Goal: Information Seeking & Learning: Learn about a topic

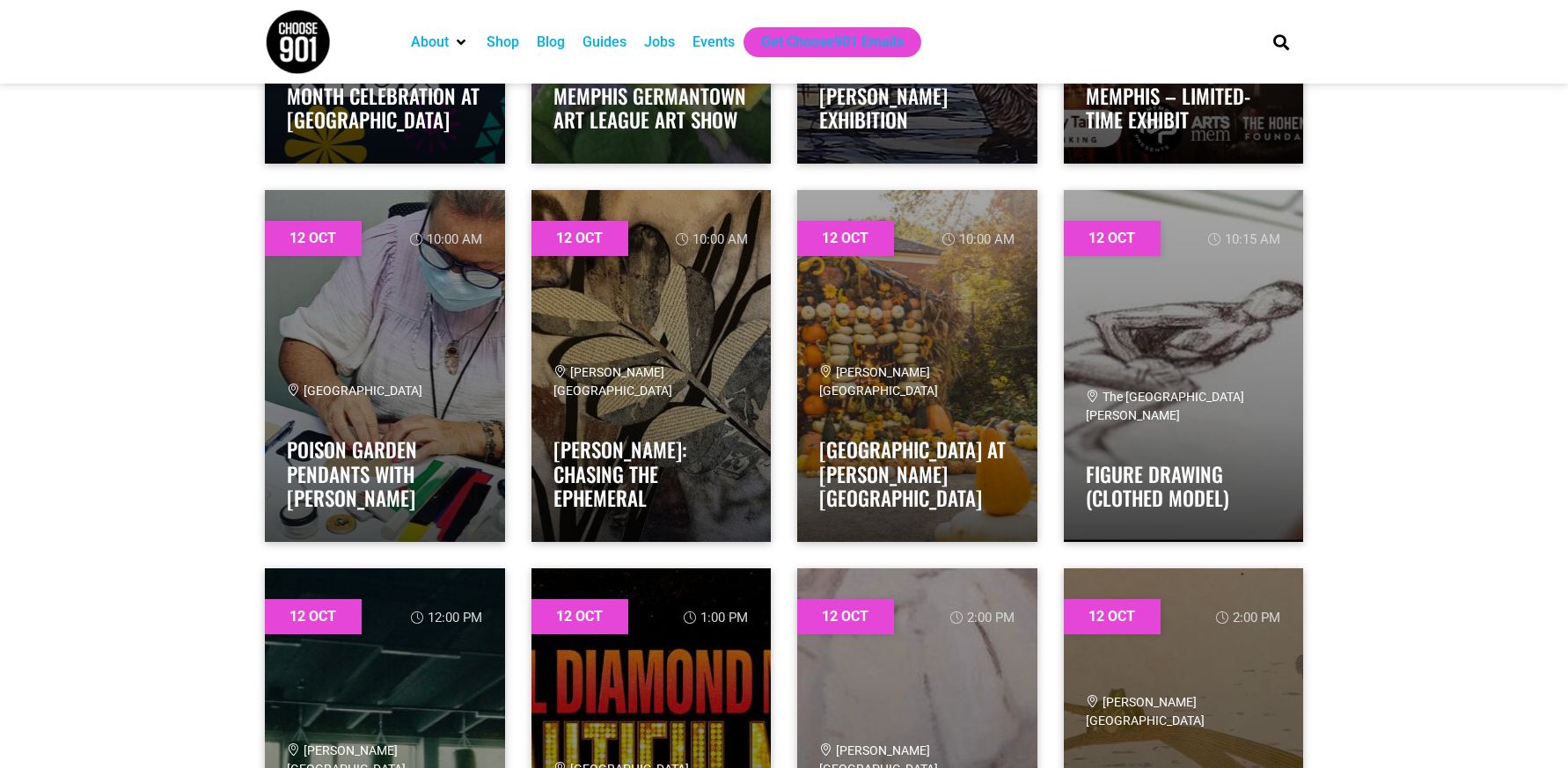
scroll to position [10732, 0]
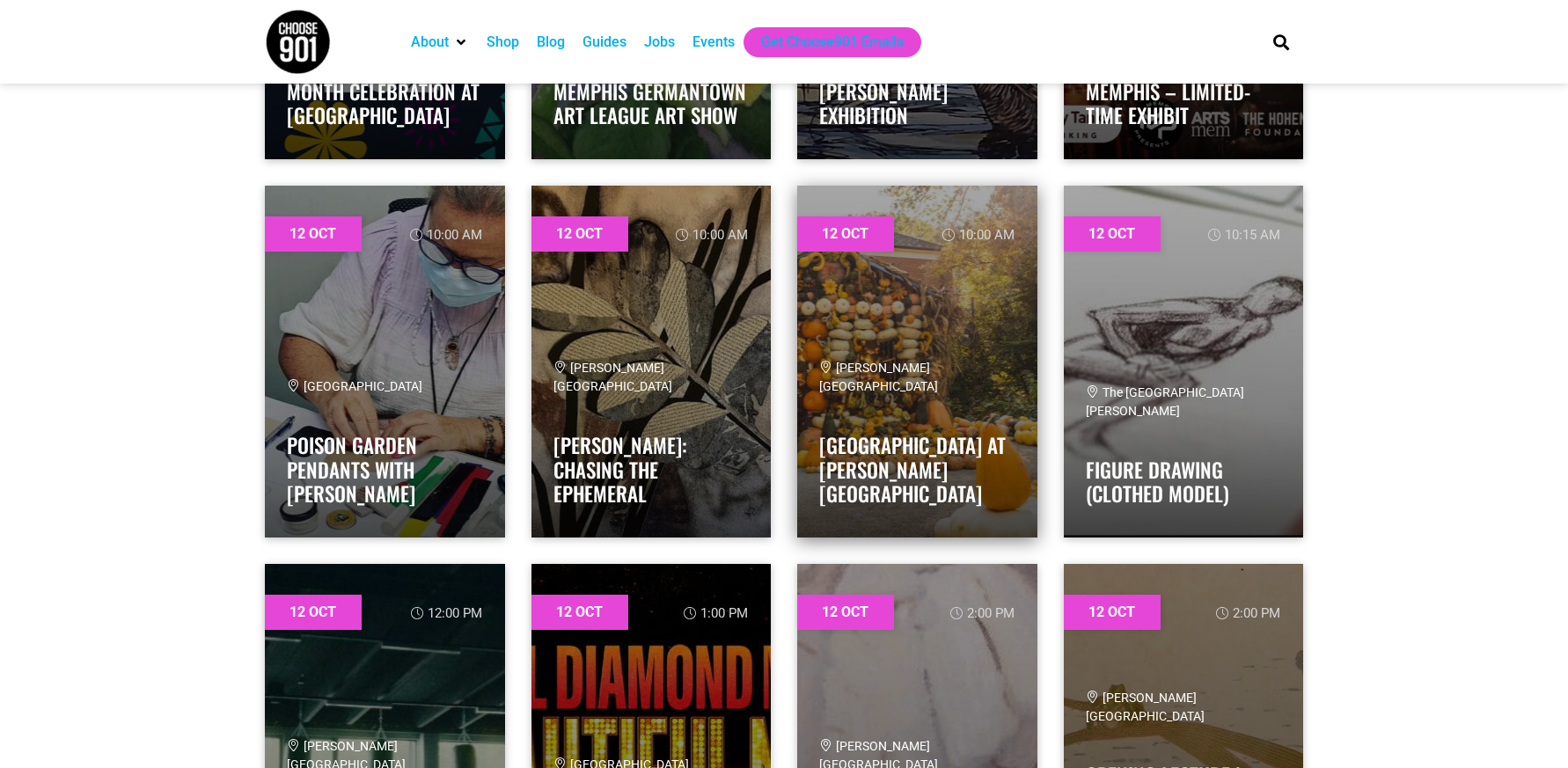
click at [938, 343] on link at bounding box center [917, 361] width 240 height 352
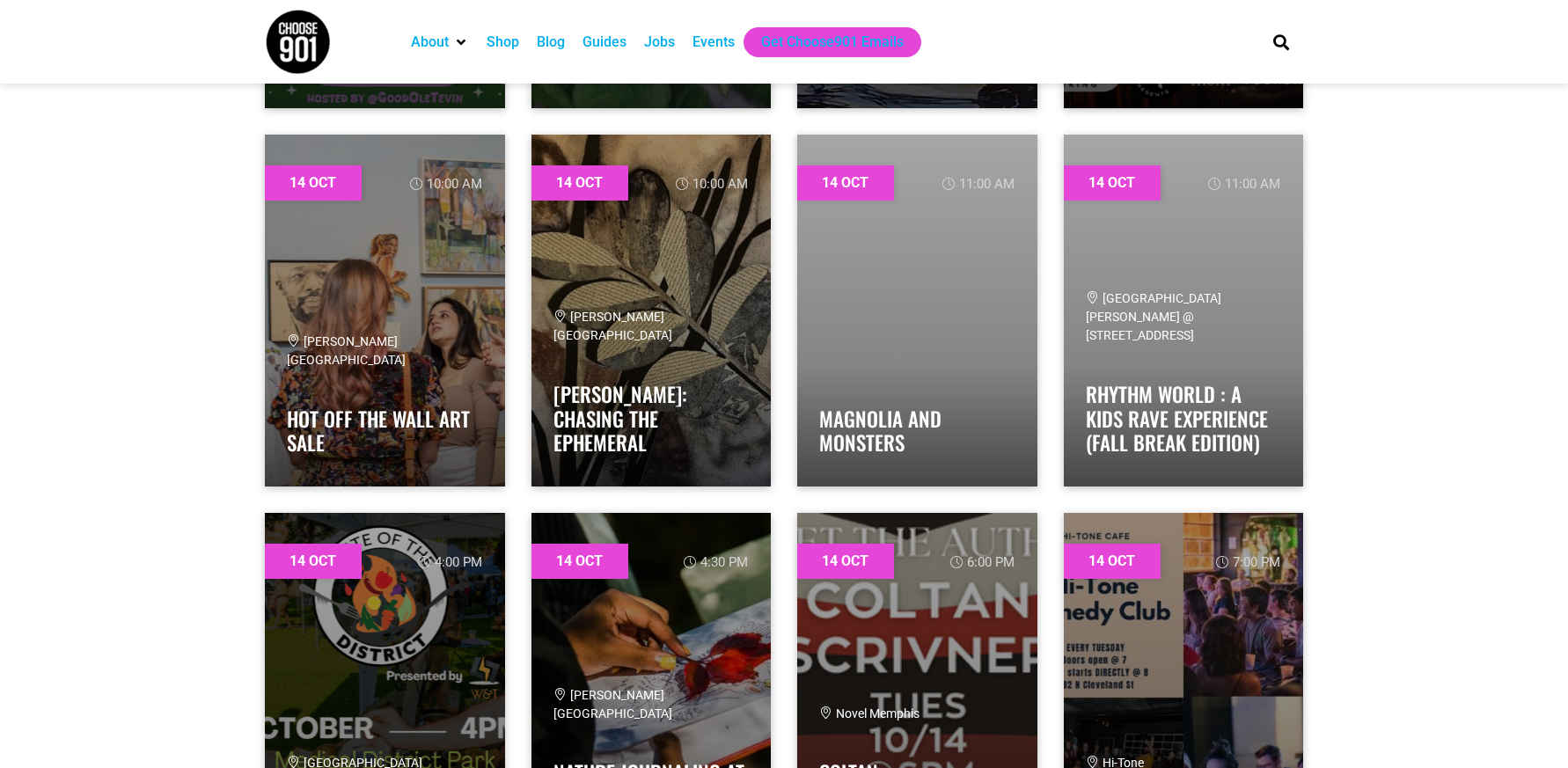
scroll to position [13283, 0]
